Goal: Communication & Community: Participate in discussion

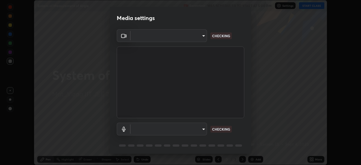
scroll to position [165, 360]
type input "4845557dca10993e581013970589eac48f795e0d899d370849d875fb2bc8e73d"
type input "communications"
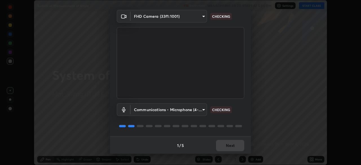
click at [230, 146] on div "1 / 5 Next" at bounding box center [180, 145] width 141 height 18
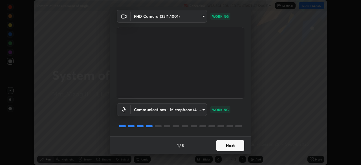
click at [227, 143] on button "Next" at bounding box center [230, 145] width 28 height 11
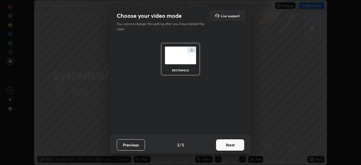
scroll to position [0, 0]
click at [232, 148] on button "Next" at bounding box center [230, 144] width 28 height 11
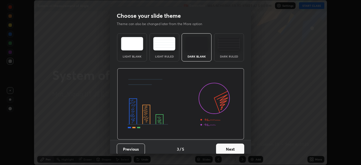
click at [232, 148] on button "Next" at bounding box center [230, 148] width 28 height 11
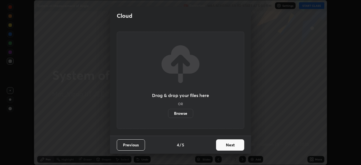
click at [229, 146] on button "Next" at bounding box center [230, 144] width 28 height 11
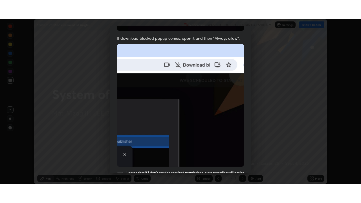
scroll to position [135, 0]
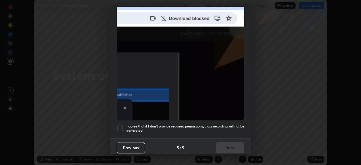
click at [121, 125] on div at bounding box center [120, 128] width 7 height 7
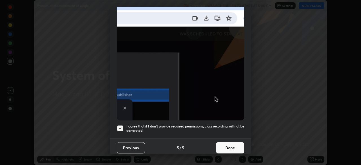
click at [229, 144] on button "Done" at bounding box center [230, 147] width 28 height 11
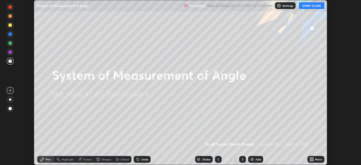
click at [258, 159] on div "Add" at bounding box center [257, 159] width 5 height 3
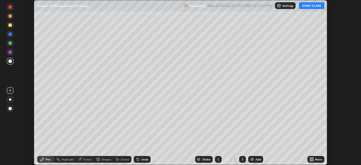
click at [313, 159] on icon at bounding box center [311, 159] width 5 height 5
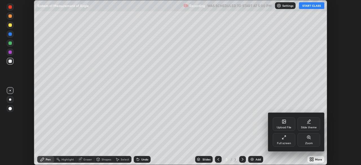
click at [286, 143] on div "Full screen" at bounding box center [284, 143] width 14 height 3
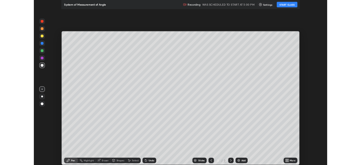
scroll to position [203, 361]
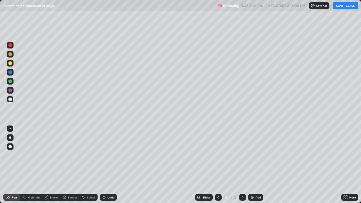
click at [337, 7] on button "START CLASS" at bounding box center [345, 5] width 25 height 7
click at [53, 165] on div "Eraser" at bounding box center [51, 197] width 18 height 7
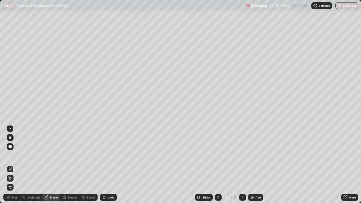
click at [12, 165] on div "Pen" at bounding box center [14, 197] width 5 height 3
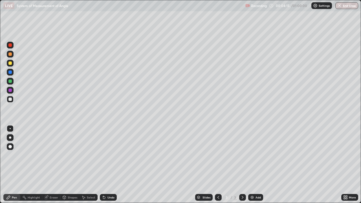
click at [259, 165] on div "Add" at bounding box center [257, 197] width 5 height 3
click at [106, 165] on div "Undo" at bounding box center [108, 197] width 17 height 7
click at [107, 165] on div "Undo" at bounding box center [108, 197] width 17 height 7
click at [108, 165] on div "Undo" at bounding box center [108, 197] width 17 height 7
click at [109, 165] on div "Undo" at bounding box center [108, 197] width 17 height 7
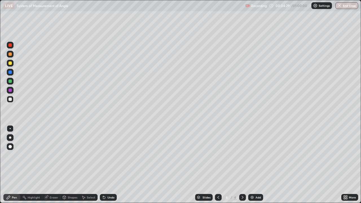
click at [109, 165] on div "Undo" at bounding box center [108, 197] width 17 height 7
click at [109, 165] on div "Undo" at bounding box center [110, 197] width 7 height 3
click at [110, 165] on div "Undo" at bounding box center [108, 197] width 17 height 7
click at [48, 165] on icon at bounding box center [46, 197] width 5 height 5
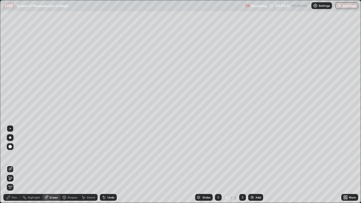
click at [10, 165] on icon at bounding box center [8, 197] width 5 height 5
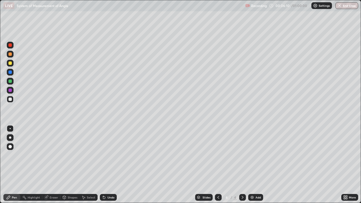
click at [52, 165] on div "Eraser" at bounding box center [54, 197] width 8 height 3
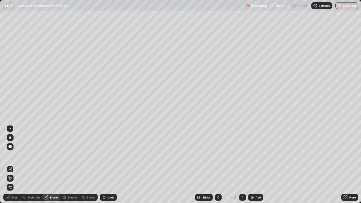
click at [14, 165] on div "Pen" at bounding box center [14, 197] width 5 height 3
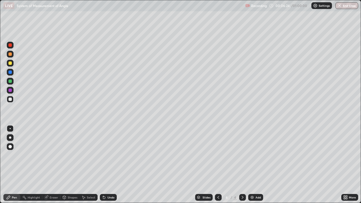
click at [255, 165] on div "Add" at bounding box center [255, 197] width 15 height 7
click at [68, 165] on div "Shapes" at bounding box center [73, 197] width 10 height 3
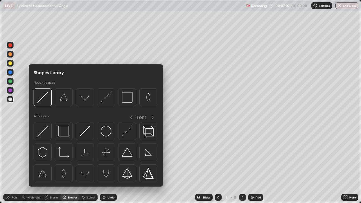
click at [68, 165] on div "Shapes" at bounding box center [73, 197] width 10 height 3
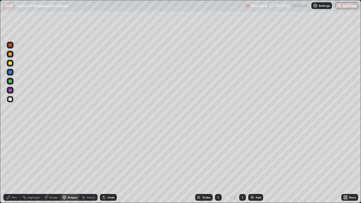
click at [53, 165] on div "Eraser" at bounding box center [51, 197] width 18 height 7
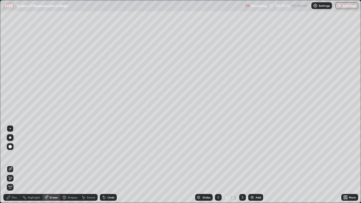
click at [15, 165] on div "Pen" at bounding box center [14, 197] width 5 height 3
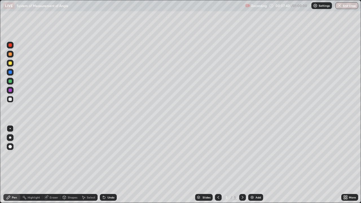
click at [254, 165] on div "Add" at bounding box center [255, 197] width 15 height 7
click at [256, 165] on div "Add" at bounding box center [257, 197] width 5 height 3
click at [218, 165] on icon at bounding box center [218, 197] width 5 height 5
click at [242, 165] on icon at bounding box center [242, 197] width 5 height 5
click at [258, 165] on div "Add" at bounding box center [257, 197] width 5 height 3
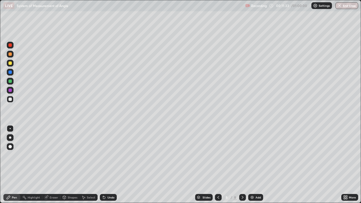
click at [53, 165] on div "Eraser" at bounding box center [54, 197] width 8 height 3
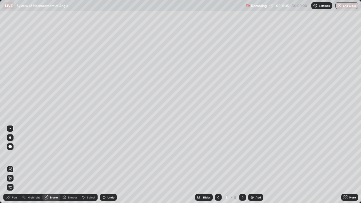
click at [13, 165] on div "Pen" at bounding box center [14, 197] width 5 height 3
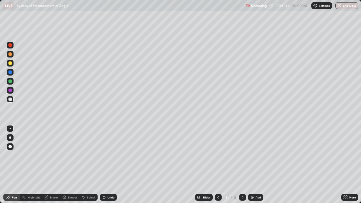
click at [218, 165] on icon at bounding box center [218, 197] width 5 height 5
click at [242, 165] on icon at bounding box center [243, 197] width 2 height 3
click at [54, 165] on div "Eraser" at bounding box center [54, 197] width 8 height 3
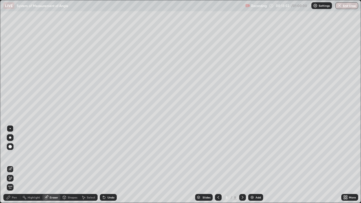
click at [12, 165] on div "Pen" at bounding box center [11, 197] width 17 height 7
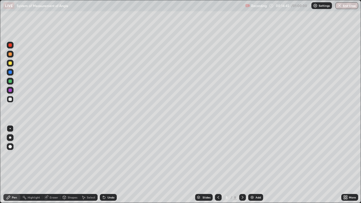
click at [217, 165] on div at bounding box center [218, 197] width 7 height 11
click at [218, 165] on icon at bounding box center [218, 197] width 5 height 5
click at [220, 165] on icon at bounding box center [218, 197] width 5 height 5
click at [218, 165] on icon at bounding box center [218, 197] width 5 height 5
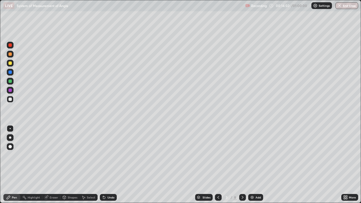
click at [218, 165] on icon at bounding box center [218, 197] width 5 height 5
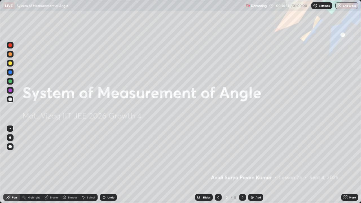
click at [239, 165] on div at bounding box center [242, 197] width 7 height 7
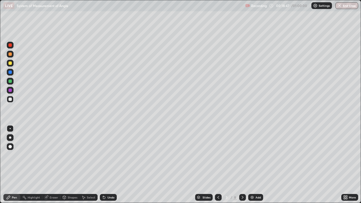
click at [243, 165] on div at bounding box center [242, 197] width 7 height 7
click at [242, 165] on icon at bounding box center [243, 197] width 2 height 3
click at [242, 165] on icon at bounding box center [242, 197] width 5 height 5
click at [245, 165] on div at bounding box center [242, 197] width 7 height 11
click at [242, 165] on icon at bounding box center [242, 197] width 5 height 5
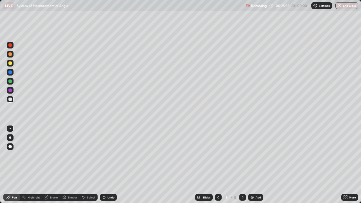
click at [215, 165] on div at bounding box center [218, 197] width 7 height 7
click at [217, 165] on icon at bounding box center [218, 197] width 5 height 5
click at [240, 165] on div at bounding box center [242, 197] width 7 height 7
click at [242, 165] on div at bounding box center [242, 197] width 7 height 7
click at [215, 165] on div at bounding box center [218, 197] width 7 height 7
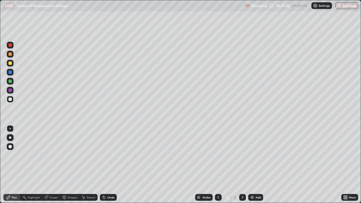
click at [242, 165] on icon at bounding box center [242, 197] width 5 height 5
click at [340, 6] on img "button" at bounding box center [339, 5] width 5 height 5
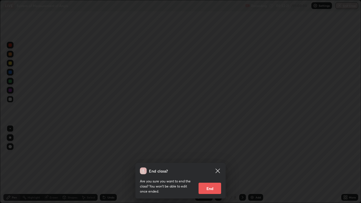
click at [213, 165] on button "End" at bounding box center [209, 188] width 23 height 11
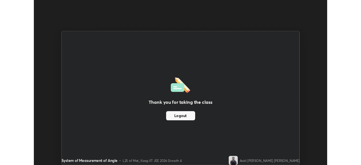
scroll to position [28021, 27825]
